Goal: Find specific page/section: Find specific page/section

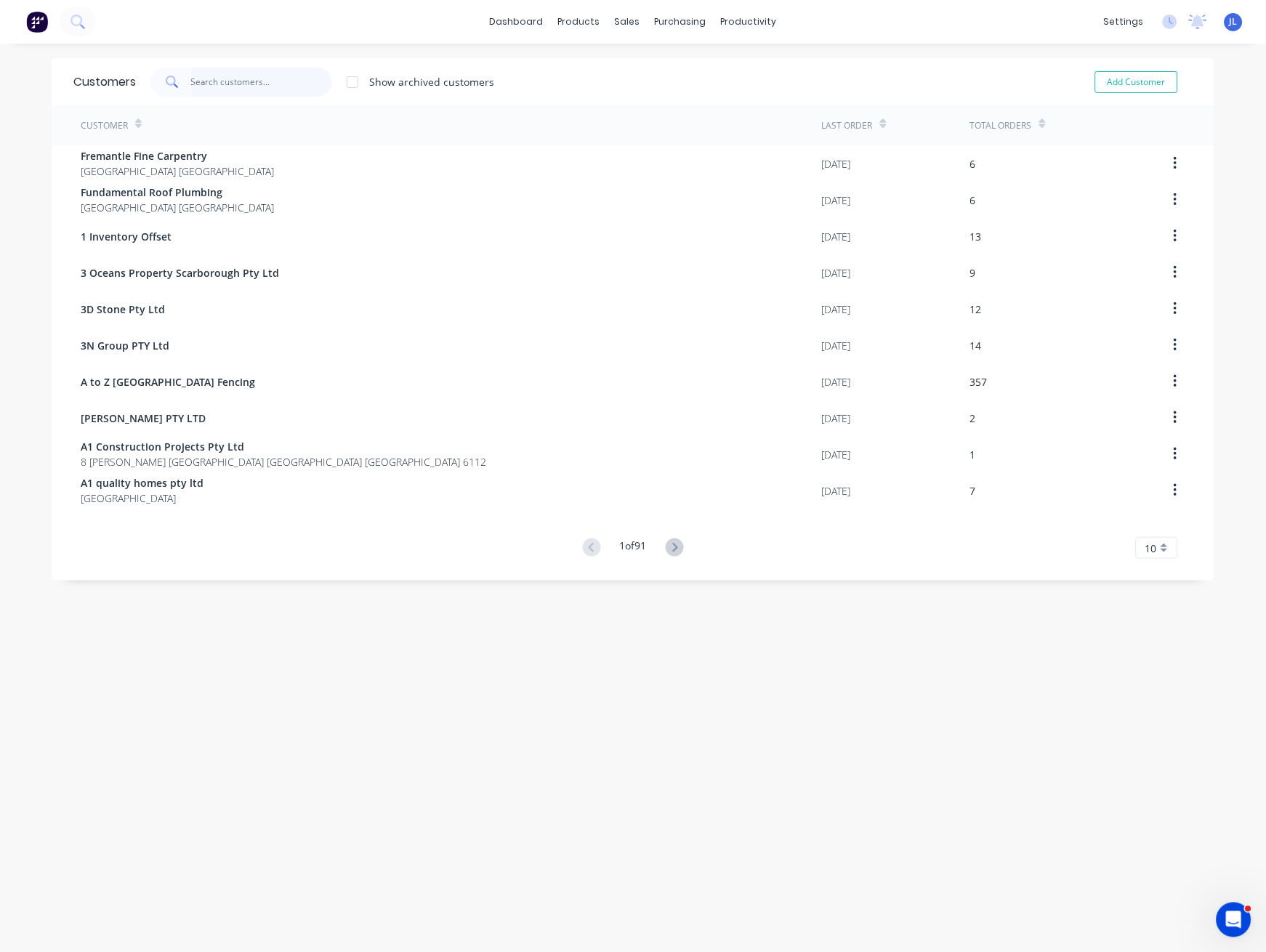
click at [251, 82] on input "text" at bounding box center [262, 82] width 142 height 29
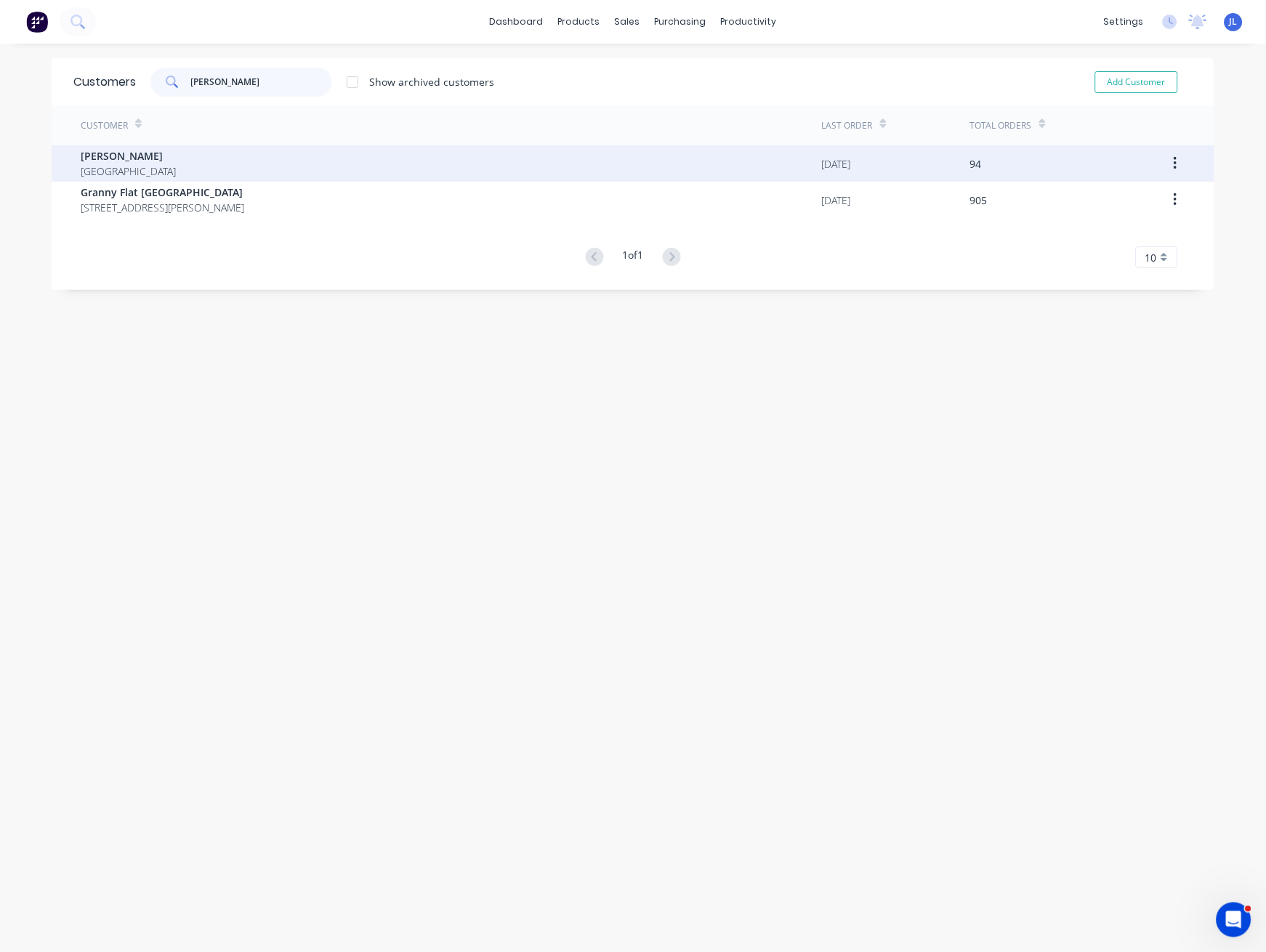
type input "chris"
click at [207, 170] on div "Chris Gu Australia" at bounding box center [451, 163] width 742 height 36
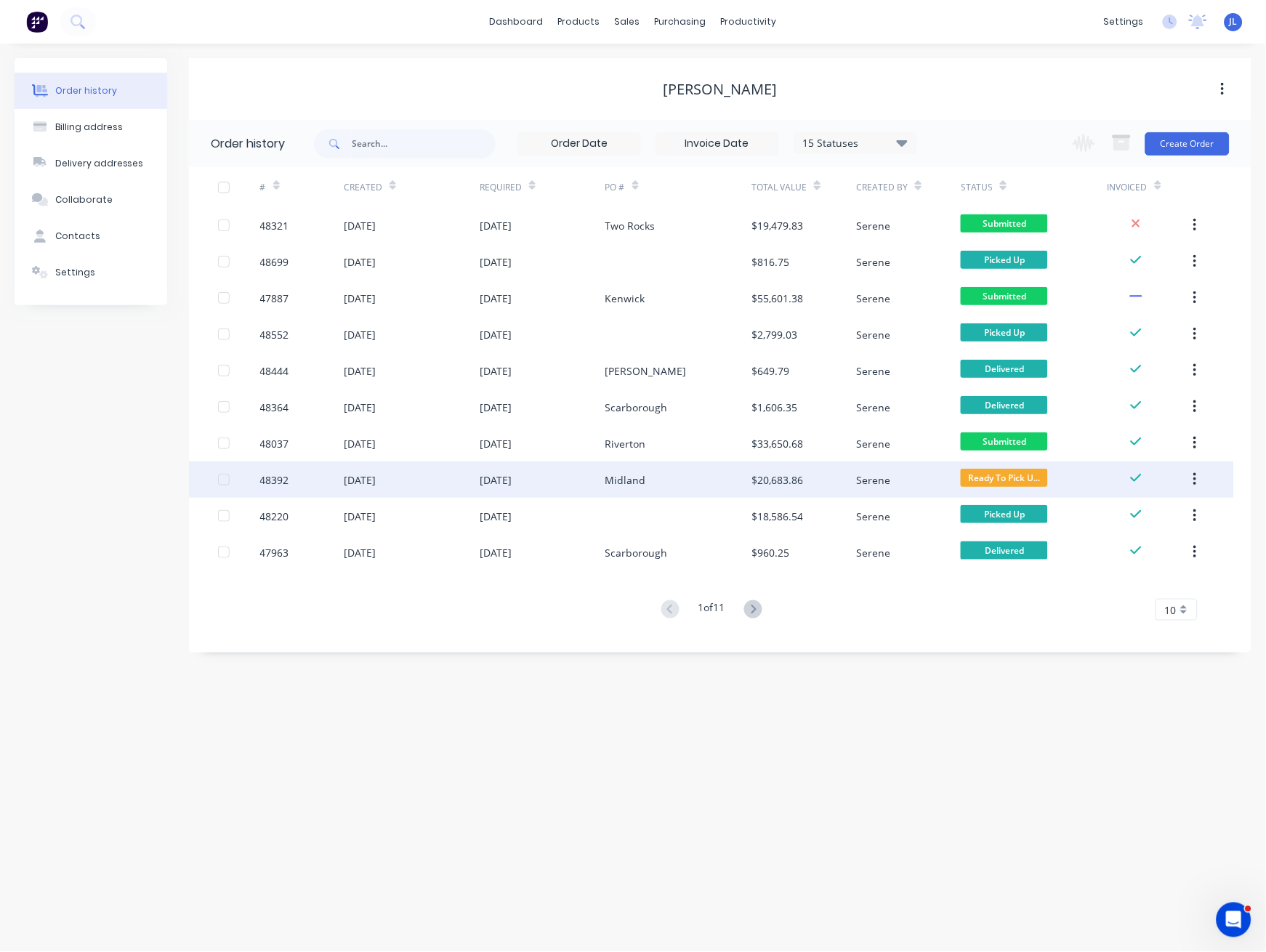
click at [618, 477] on div "Midland" at bounding box center [626, 480] width 41 height 16
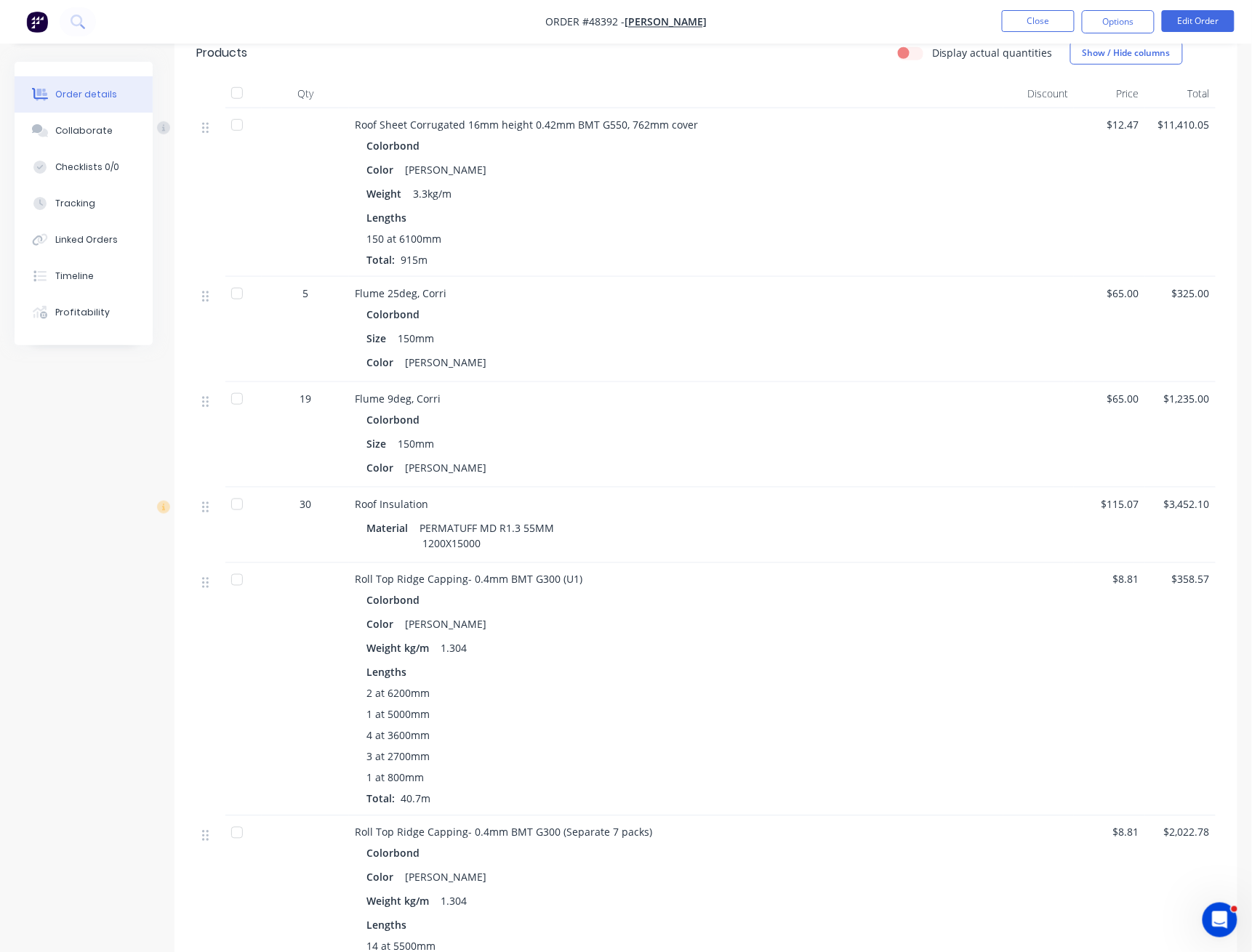
scroll to position [387, 0]
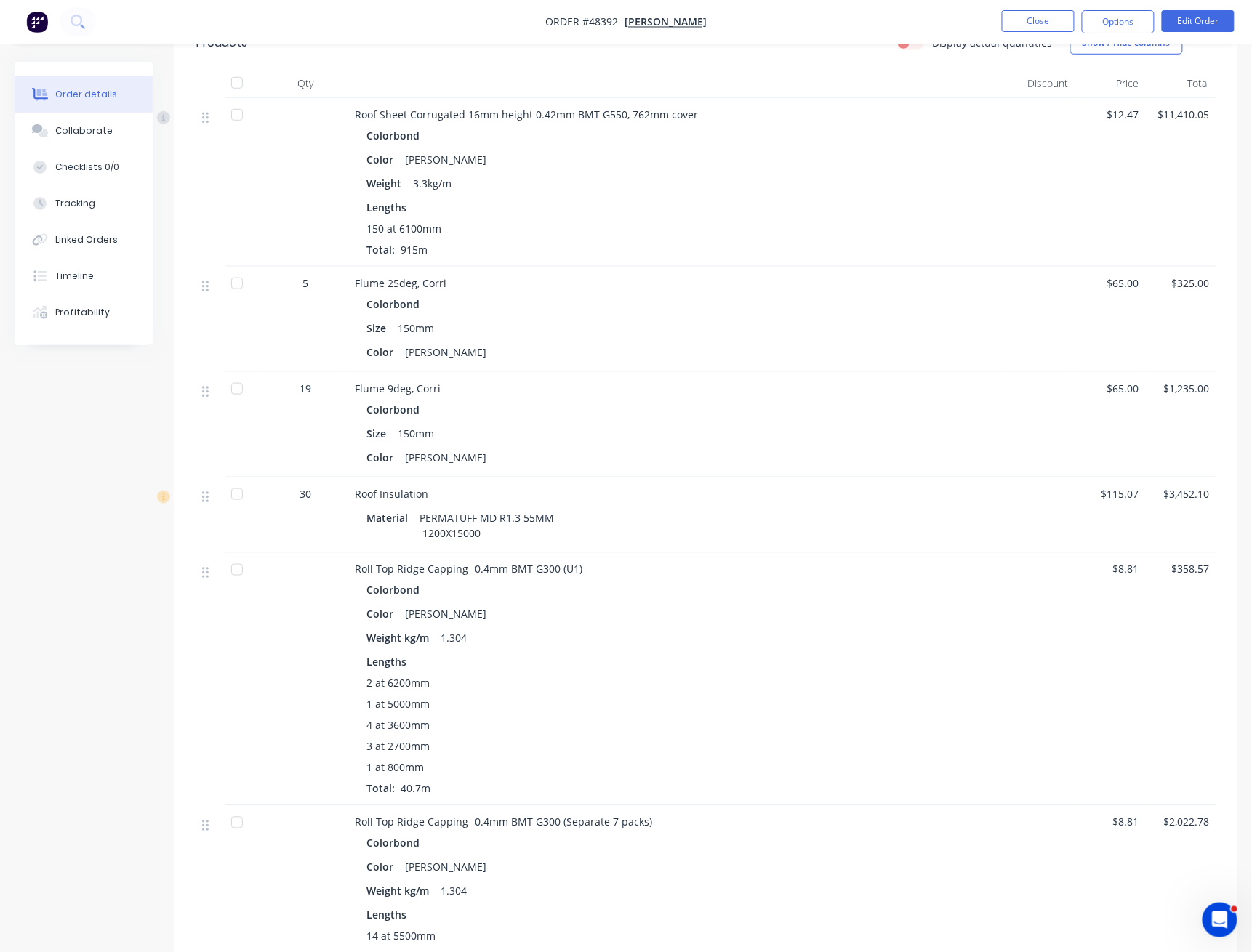
click at [310, 518] on div "30" at bounding box center [305, 514] width 87 height 75
drag, startPoint x: 356, startPoint y: 494, endPoint x: 535, endPoint y: 536, distance: 183.9
click at [537, 538] on div "Roof Insulation Material PERMATUFF MD R1.3 55MM 1200X15000" at bounding box center [676, 514] width 654 height 75
click at [512, 531] on div "PERMATUFF MD R1.3 55MM 1200X15000" at bounding box center [488, 525] width 149 height 36
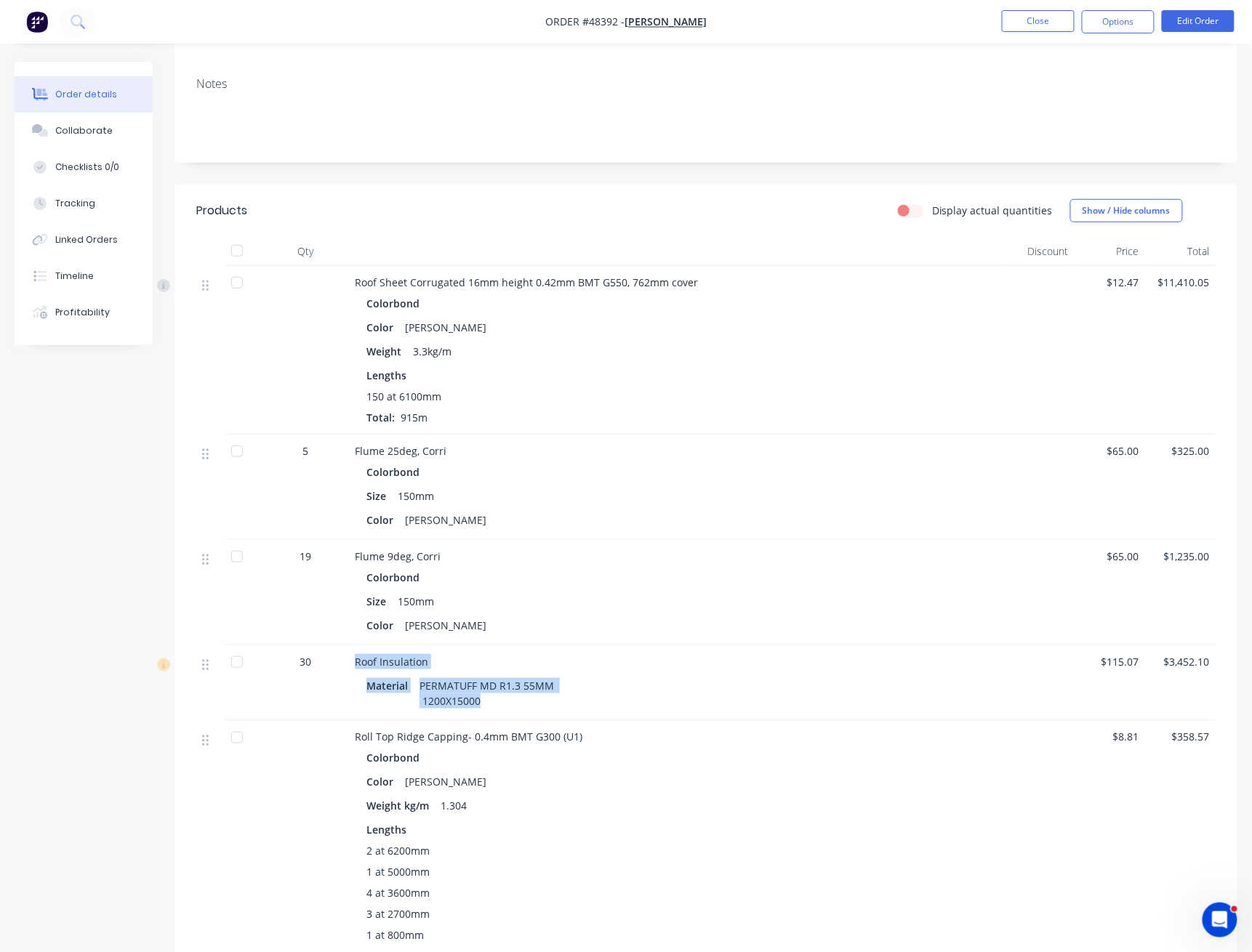
scroll to position [194, 0]
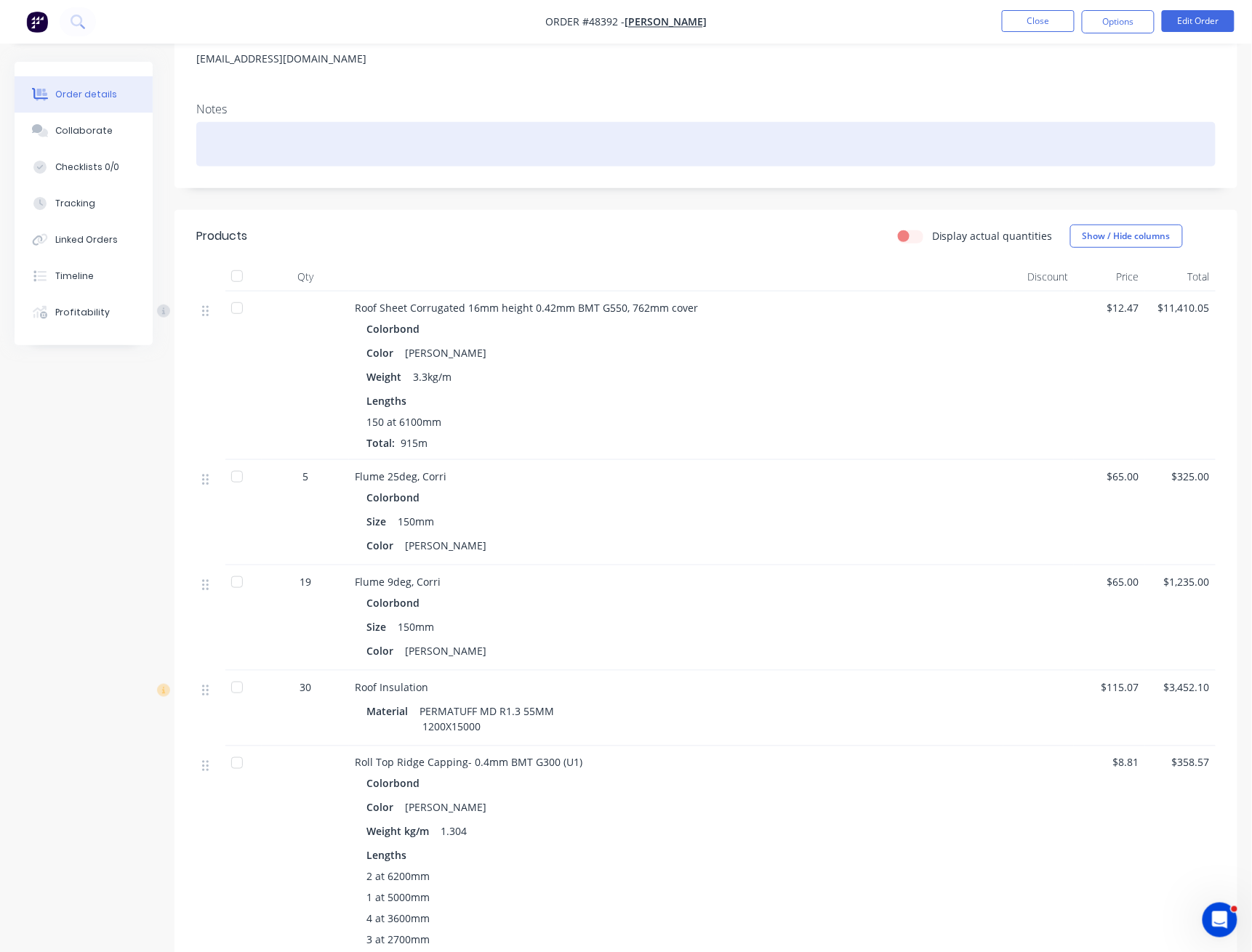
click at [637, 154] on div at bounding box center [705, 144] width 1019 height 44
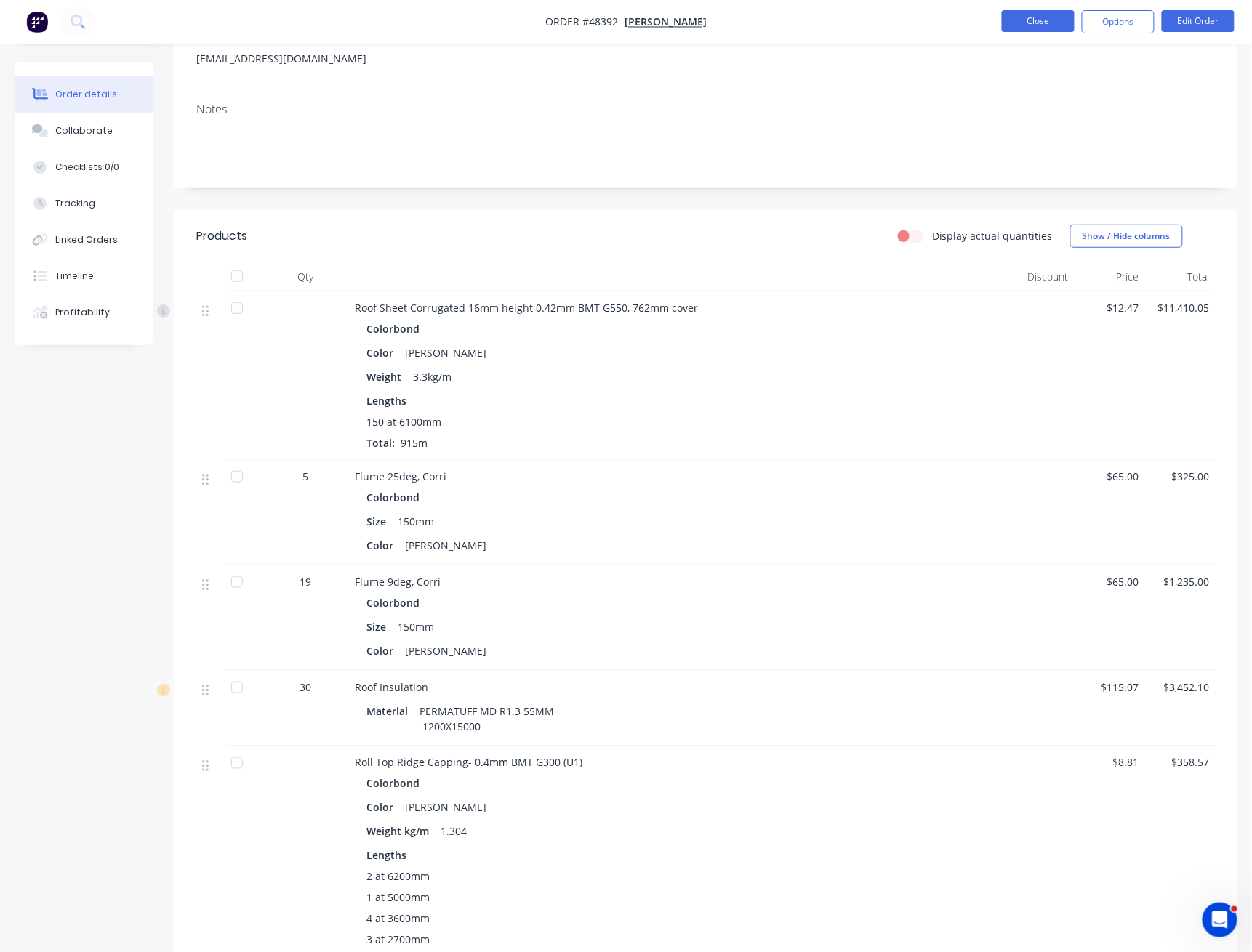
click at [1026, 21] on button "Close" at bounding box center [1037, 21] width 72 height 22
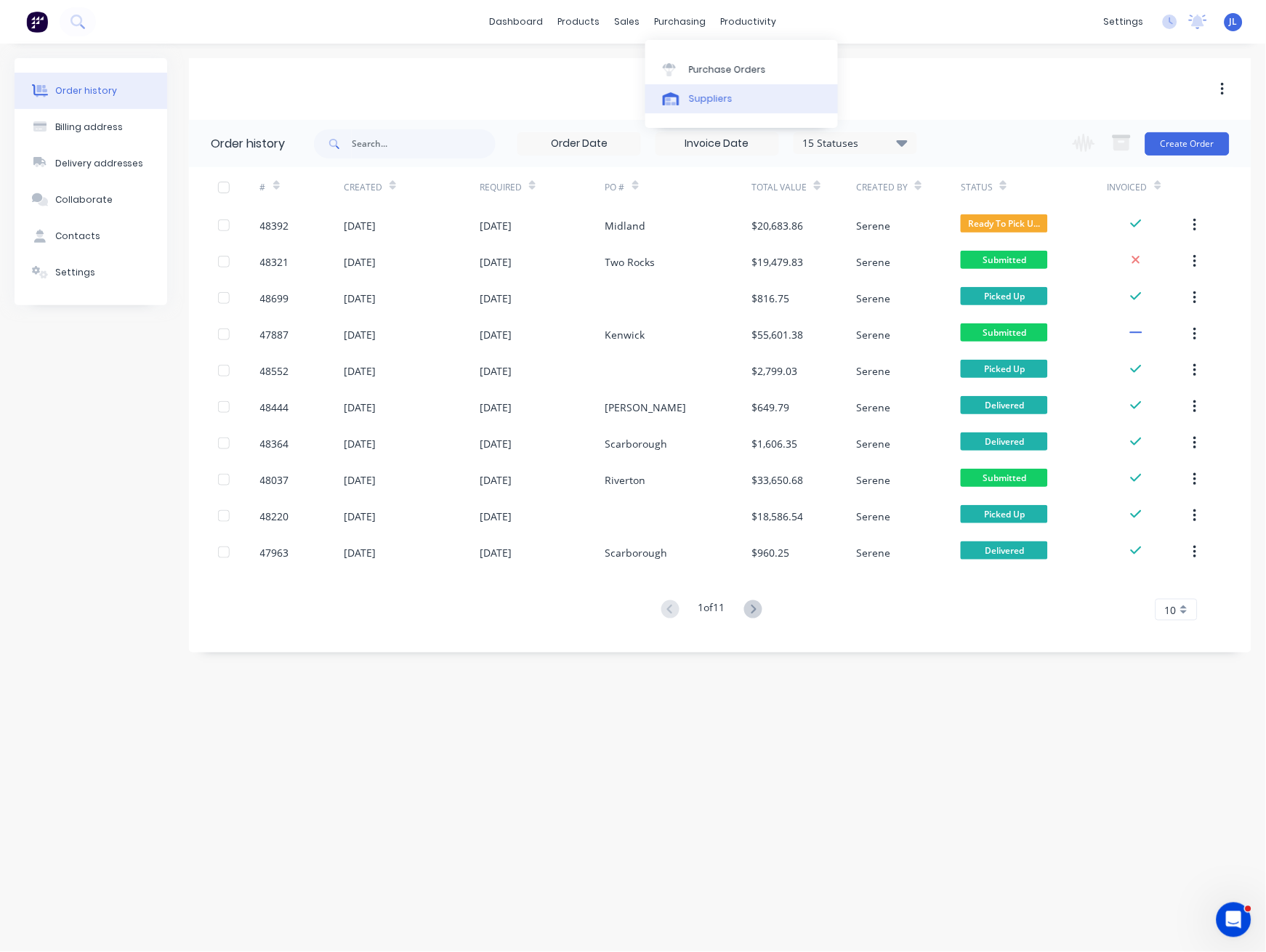
click at [706, 94] on div "Suppliers" at bounding box center [710, 98] width 44 height 13
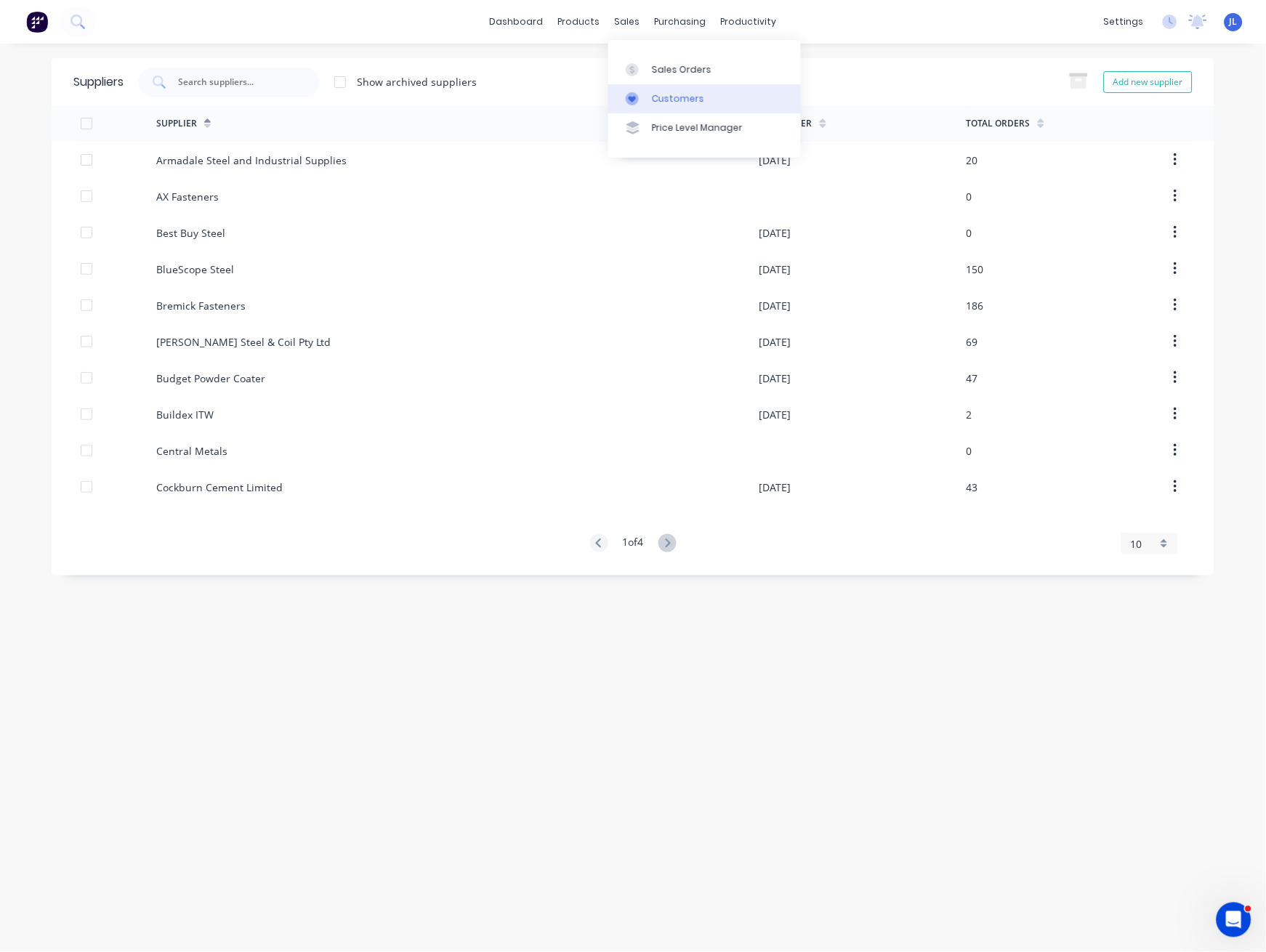
click at [664, 97] on div "Customers" at bounding box center [677, 98] width 52 height 13
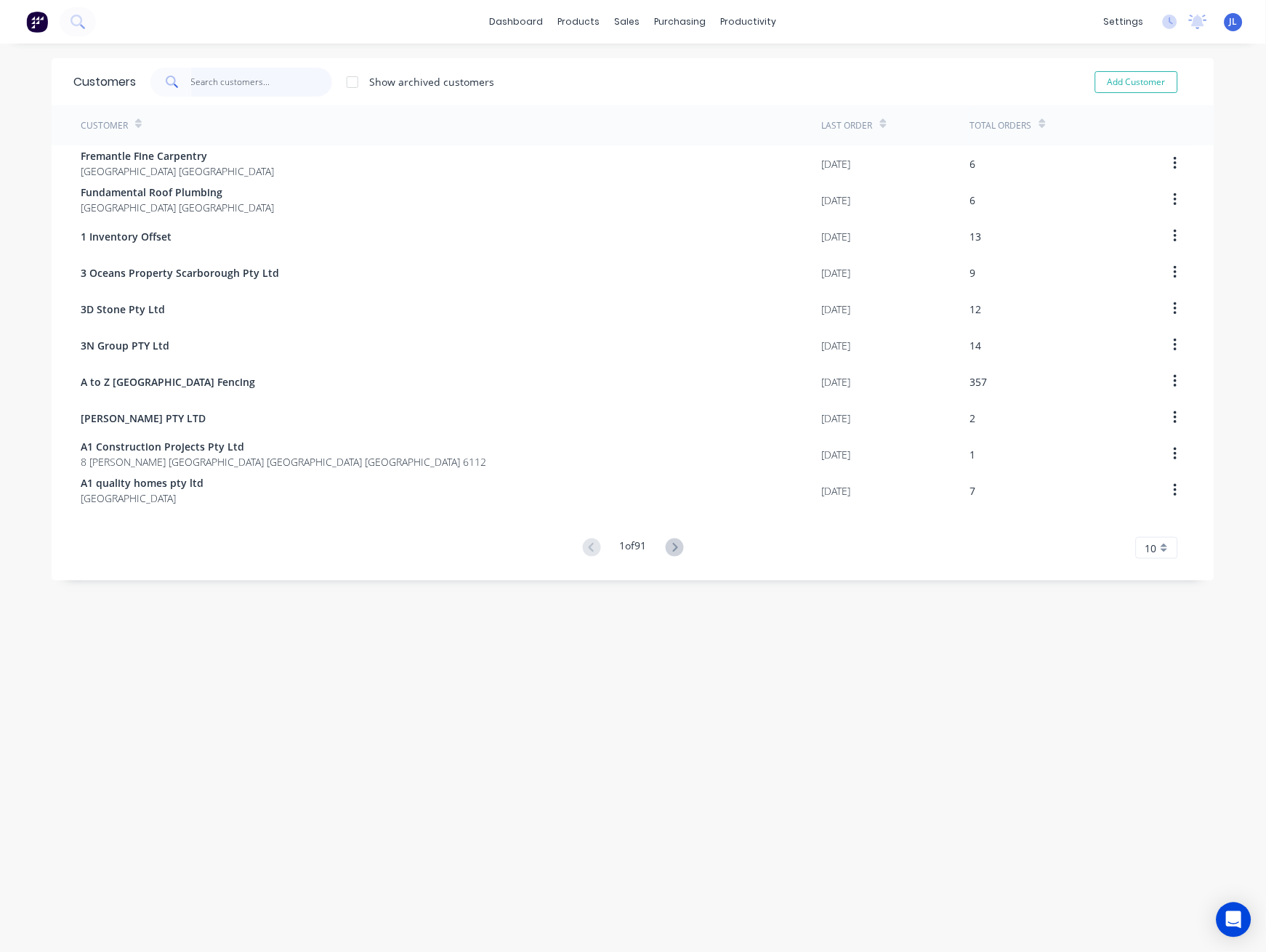
click at [260, 91] on input "text" at bounding box center [262, 82] width 142 height 29
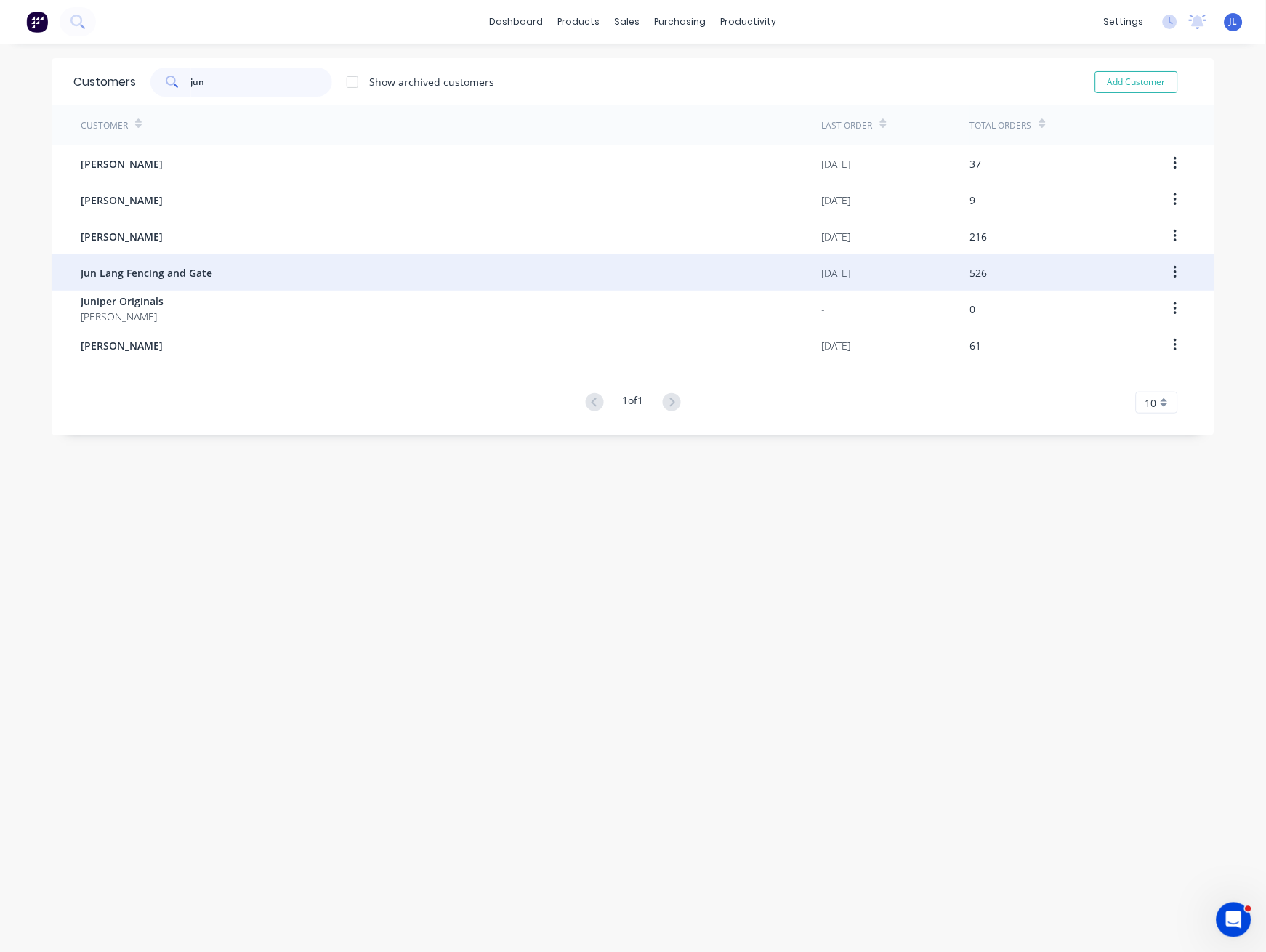
type input "jun"
click at [230, 266] on div "Jun Lang Fencing and Gate" at bounding box center [451, 272] width 742 height 36
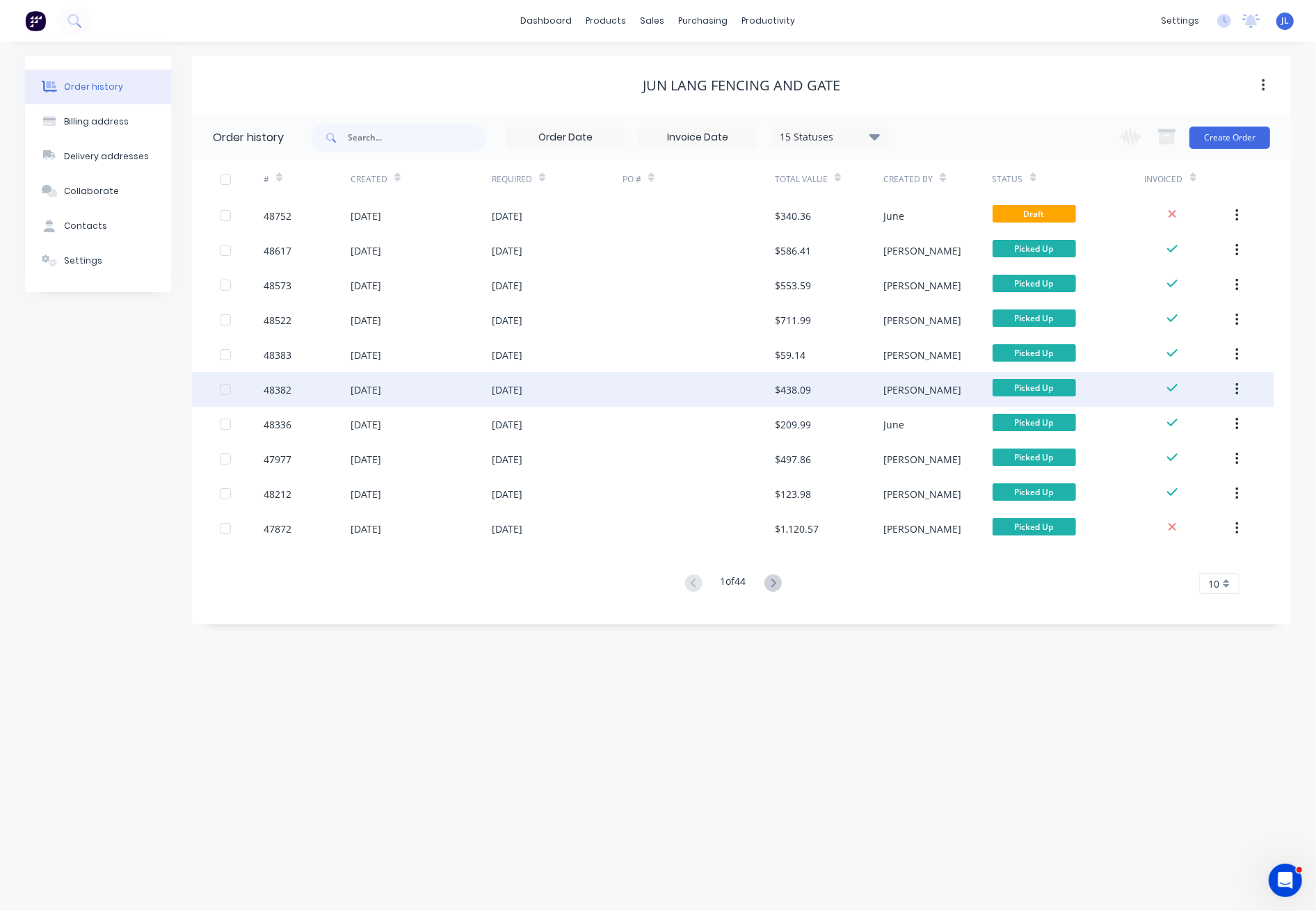
click at [695, 395] on div at bounding box center [698, 389] width 152 height 35
